Goal: Task Accomplishment & Management: Use online tool/utility

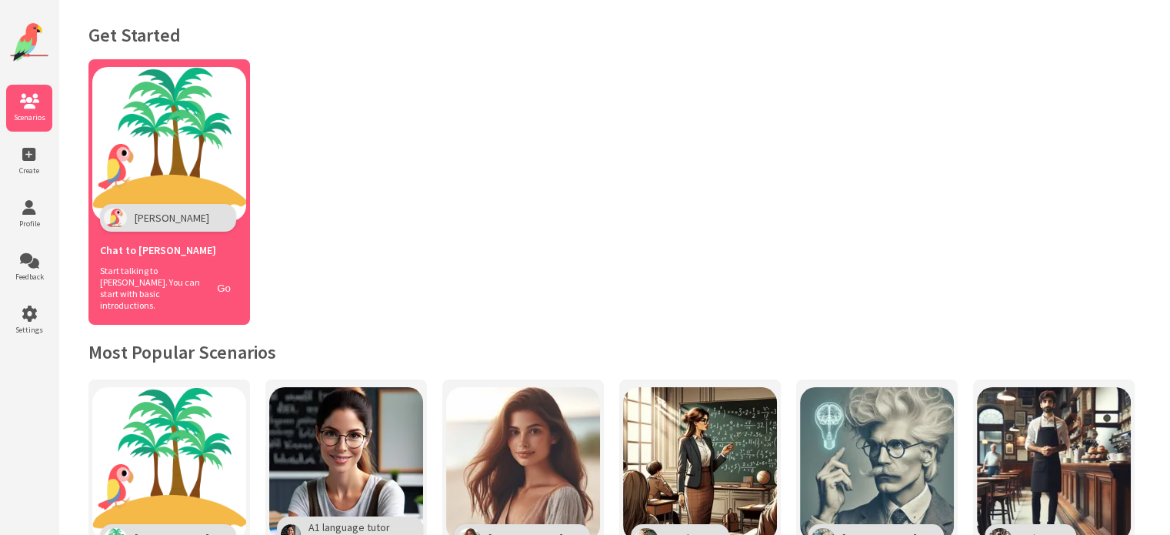
click at [212, 294] on div "Start talking to [PERSON_NAME]. You can start with basic introductions. Go" at bounding box center [169, 288] width 139 height 46
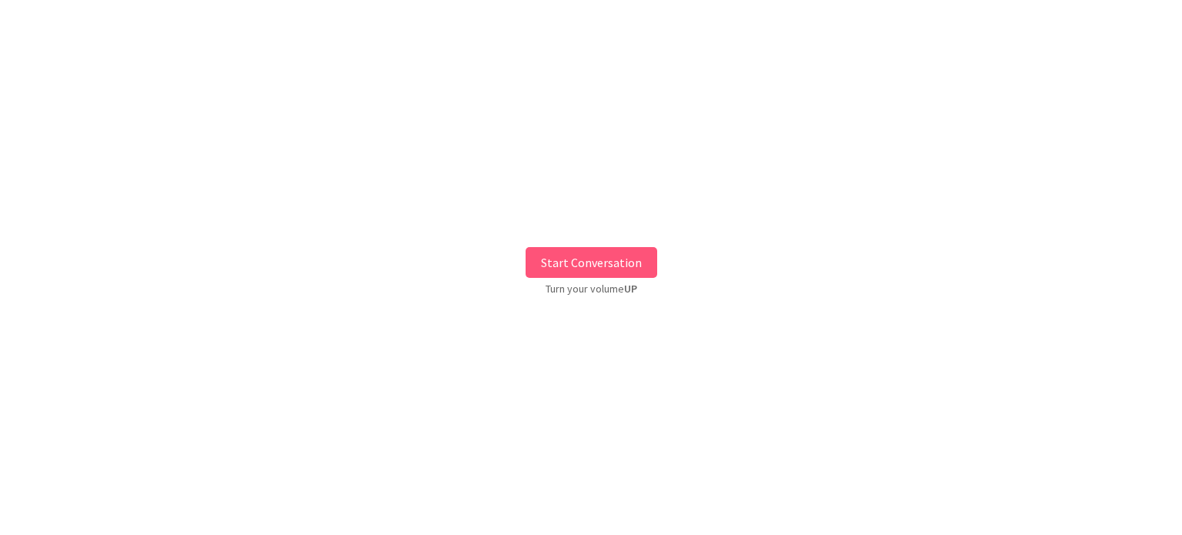
click at [559, 252] on button "Start Conversation" at bounding box center [592, 262] width 132 height 31
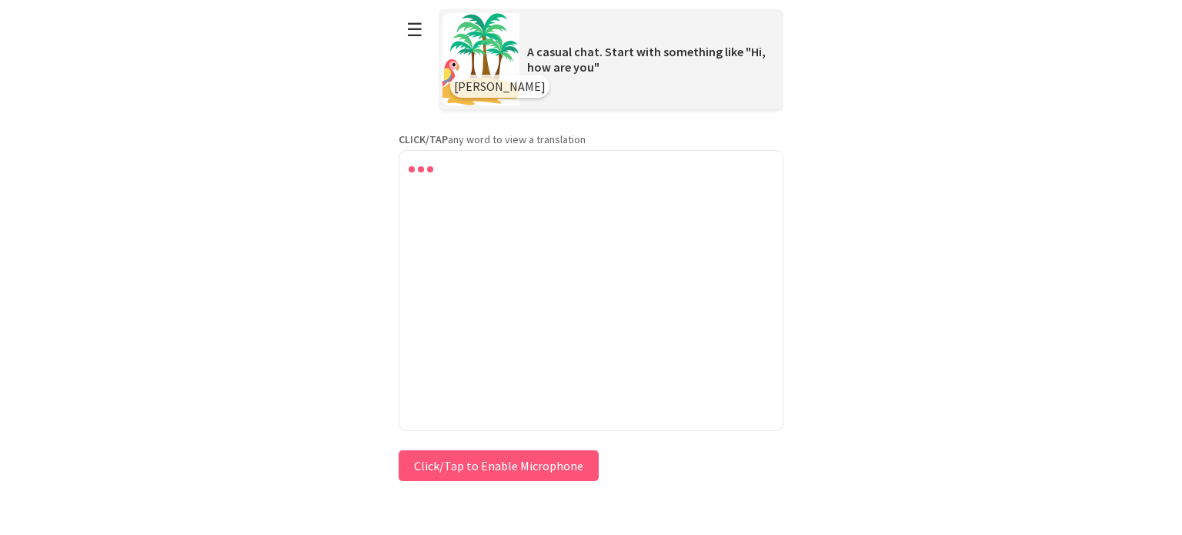
click at [483, 230] on div at bounding box center [591, 290] width 385 height 281
click at [468, 190] on div at bounding box center [591, 290] width 385 height 281
click at [480, 473] on button "Click/Tap to Enable Microphone" at bounding box center [499, 465] width 200 height 31
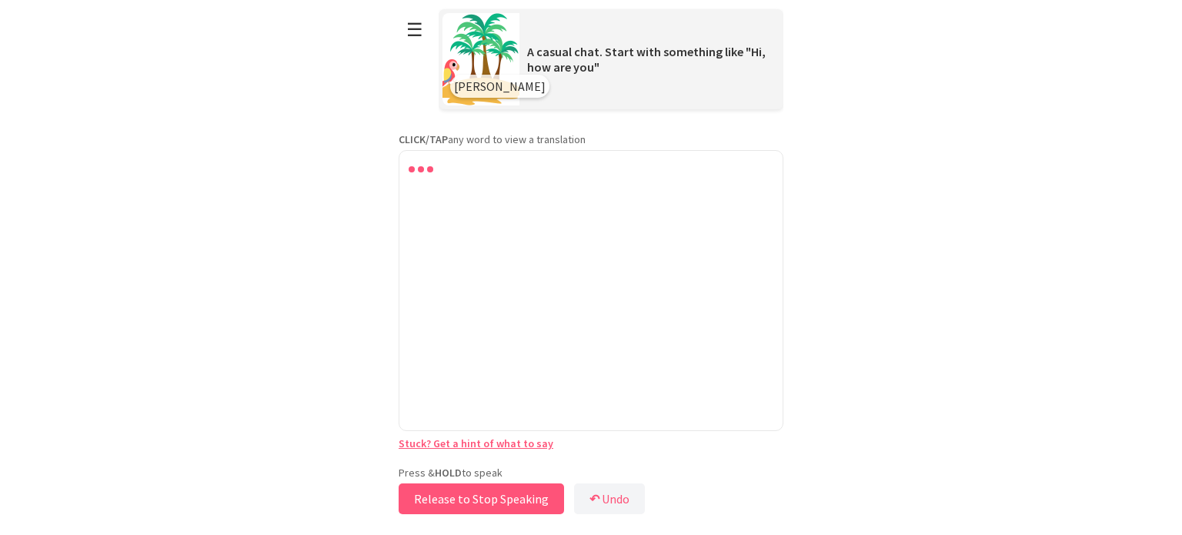
click at [485, 486] on button "Release to Stop Speaking" at bounding box center [481, 498] width 165 height 31
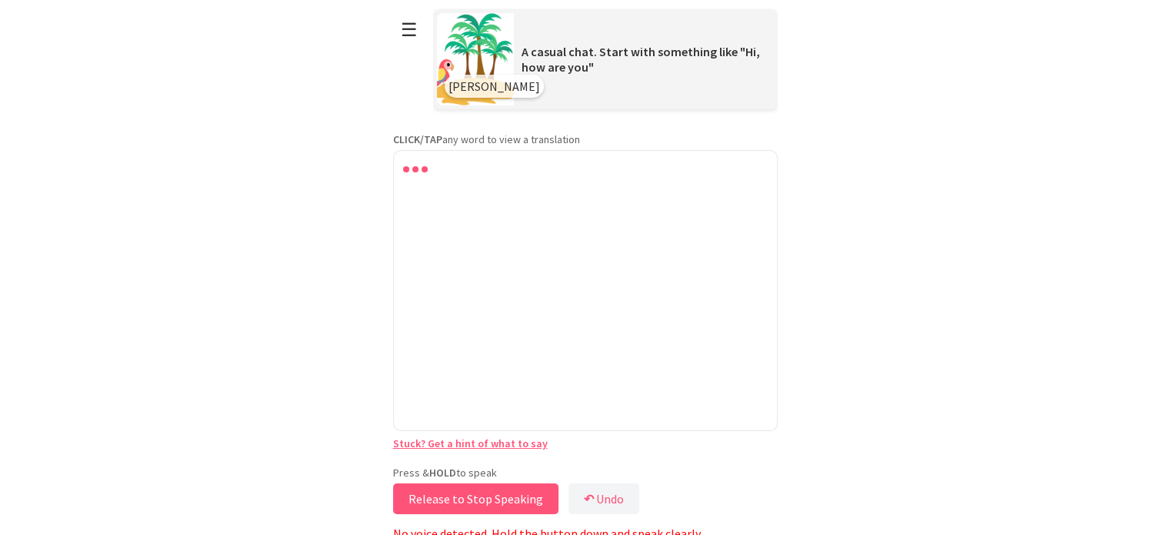
click at [493, 495] on button "Release to Stop Speaking" at bounding box center [475, 498] width 165 height 31
